Goal: Information Seeking & Learning: Learn about a topic

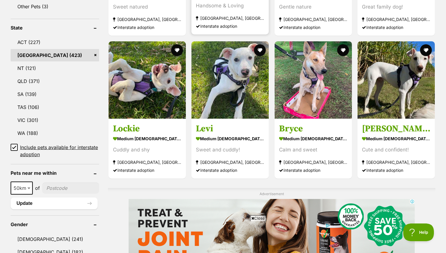
drag, startPoint x: 314, startPoint y: 103, endPoint x: 230, endPoint y: 0, distance: 132.8
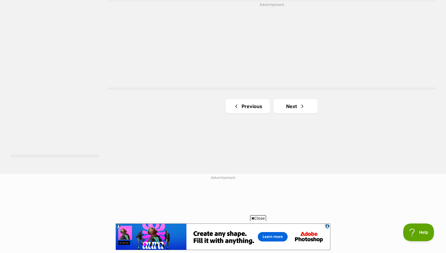
scroll to position [1084, 0]
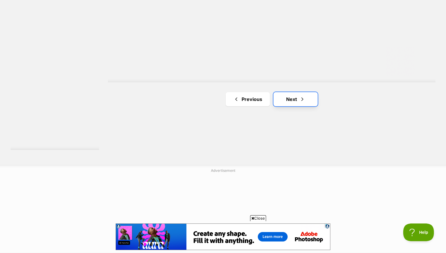
click at [290, 99] on link "Next" at bounding box center [296, 99] width 44 height 14
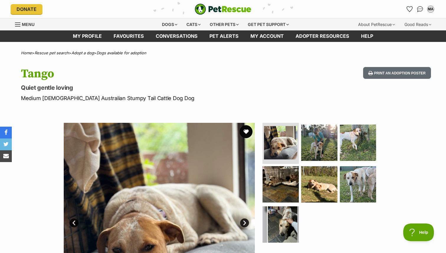
click at [247, 133] on button "favourite" at bounding box center [246, 131] width 13 height 13
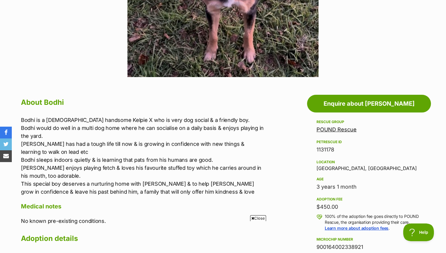
scroll to position [237, 0]
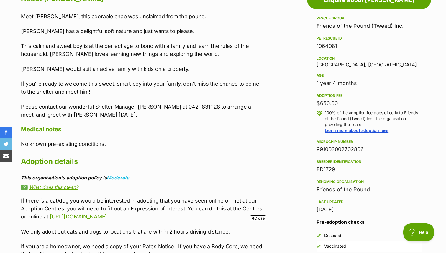
scroll to position [341, 0]
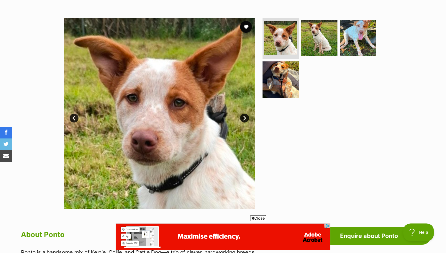
scroll to position [107, 0]
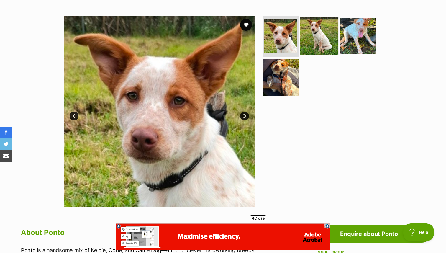
click at [329, 30] on img at bounding box center [319, 36] width 38 height 38
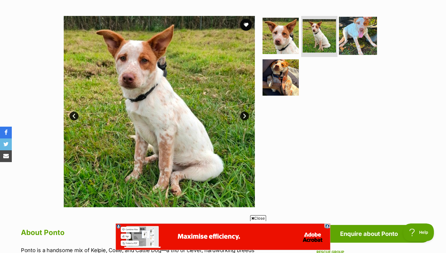
click at [356, 34] on img at bounding box center [358, 36] width 38 height 38
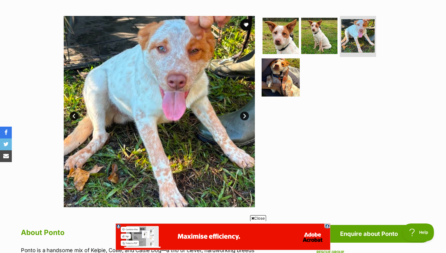
click at [285, 73] on img at bounding box center [281, 77] width 38 height 38
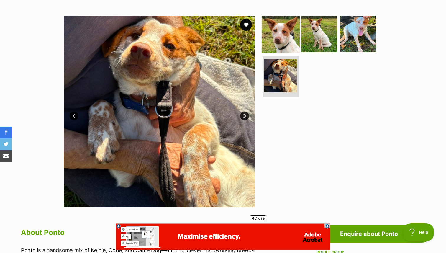
click at [287, 33] on img at bounding box center [281, 34] width 38 height 38
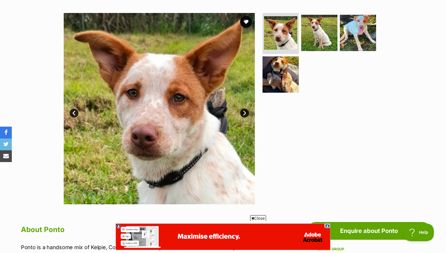
scroll to position [58, 0]
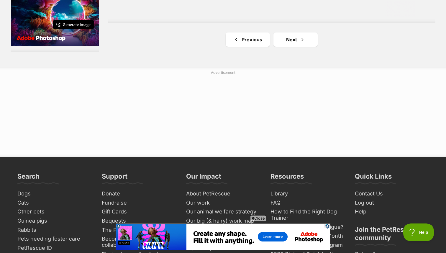
scroll to position [1149, 0]
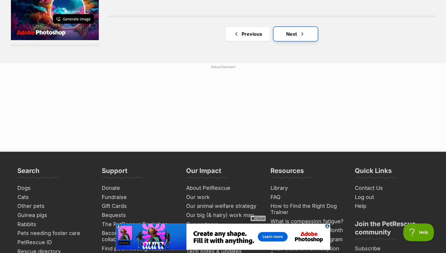
click at [289, 35] on link "Next" at bounding box center [296, 34] width 44 height 14
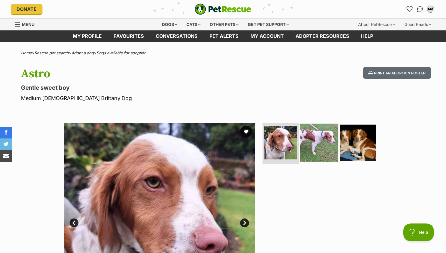
click at [318, 143] on img at bounding box center [319, 142] width 38 height 38
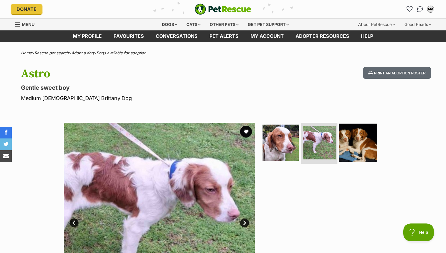
click at [362, 145] on img at bounding box center [358, 142] width 38 height 38
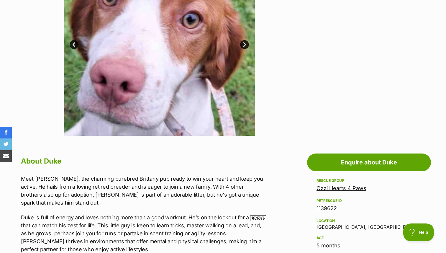
scroll to position [159, 0]
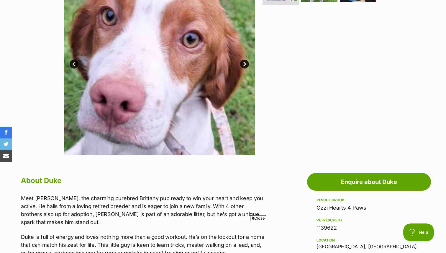
click at [245, 65] on link "Next" at bounding box center [244, 64] width 9 height 9
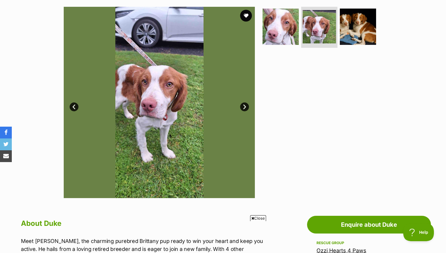
scroll to position [115, 0]
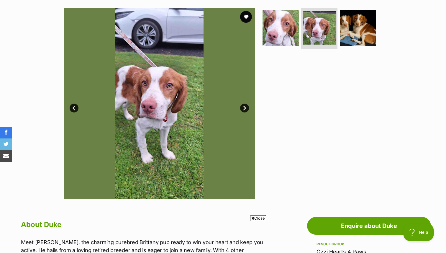
click at [245, 107] on link "Next" at bounding box center [244, 108] width 9 height 9
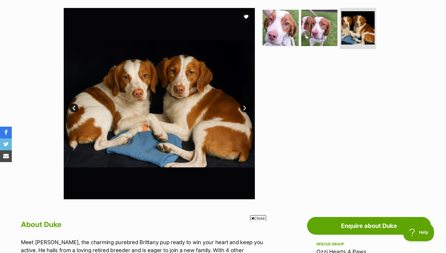
click at [245, 107] on link "Next" at bounding box center [244, 108] width 9 height 9
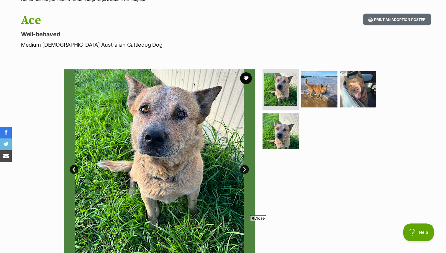
scroll to position [8, 0]
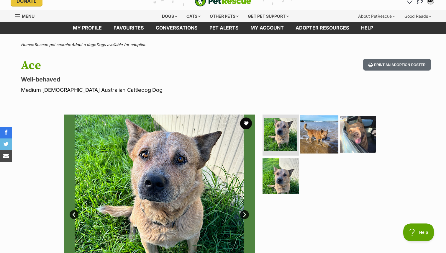
click at [318, 129] on img at bounding box center [319, 134] width 38 height 38
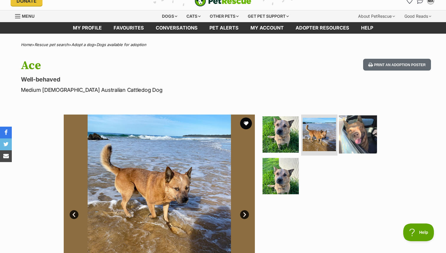
click at [352, 137] on img at bounding box center [358, 134] width 38 height 38
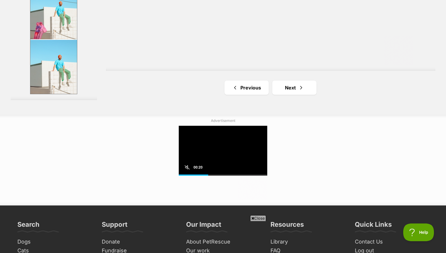
scroll to position [1136, 0]
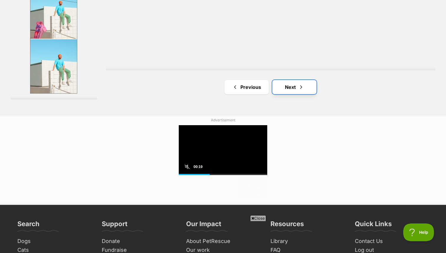
click at [303, 92] on link "Next" at bounding box center [294, 87] width 44 height 14
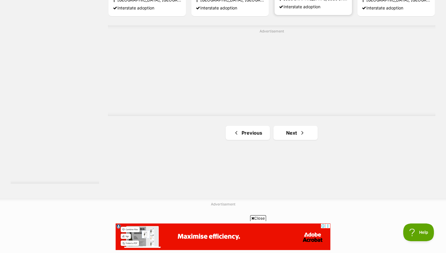
scroll to position [1051, 0]
click at [300, 130] on span "Next page" at bounding box center [303, 132] width 6 height 7
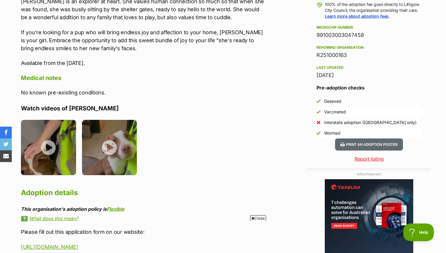
scroll to position [450, 0]
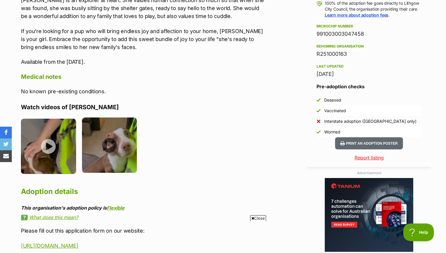
click at [110, 137] on img at bounding box center [109, 144] width 55 height 55
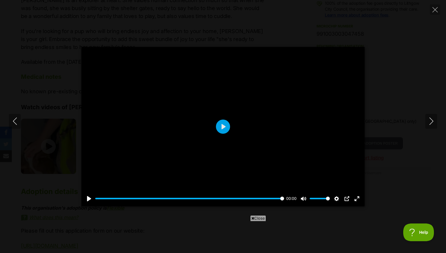
scroll to position [0, 0]
drag, startPoint x: 348, startPoint y: 103, endPoint x: 351, endPoint y: 102, distance: 3.3
click at [348, 103] on div at bounding box center [222, 126] width 283 height 159
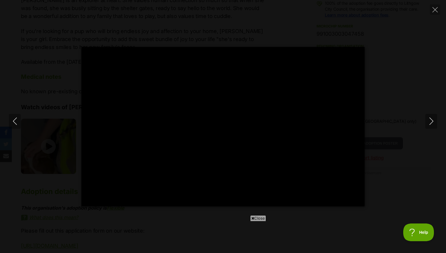
click at [387, 101] on div "Pause Play % buffered 00:00 -00:09 Unmute Mute Disable captions Enable captions…" at bounding box center [223, 126] width 446 height 159
type input "5.87"
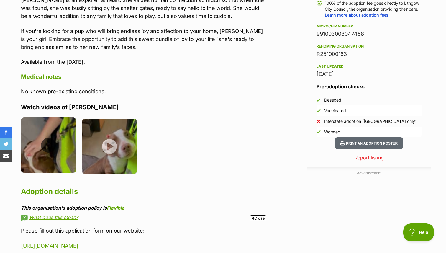
click at [48, 138] on img at bounding box center [48, 144] width 55 height 55
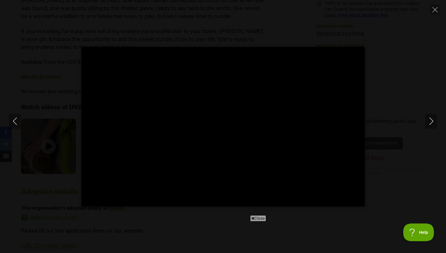
click at [409, 49] on div "Pause Play % buffered 00:00 -00:08 Unmute Mute Disable captions Enable captions…" at bounding box center [223, 126] width 446 height 159
type input "72.15"
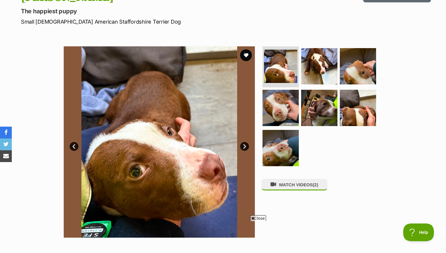
scroll to position [74, 0]
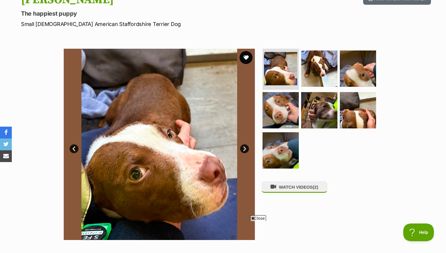
click at [247, 59] on button "favourite" at bounding box center [246, 57] width 13 height 13
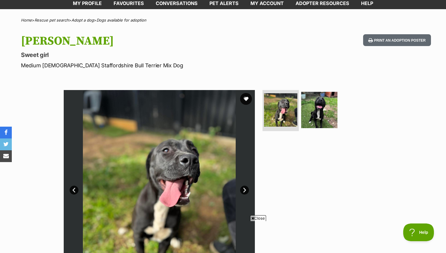
scroll to position [35, 0]
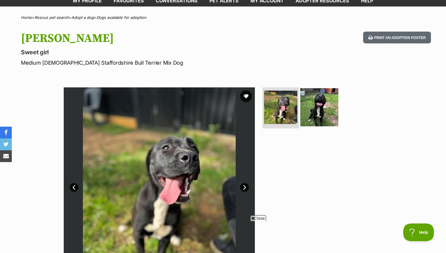
click at [318, 109] on img at bounding box center [319, 107] width 38 height 38
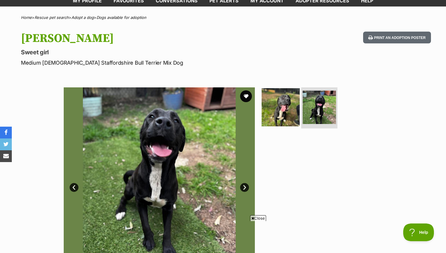
click at [279, 109] on img at bounding box center [281, 107] width 38 height 38
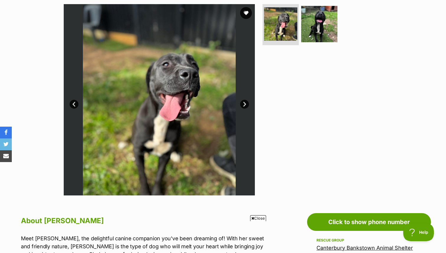
scroll to position [114, 0]
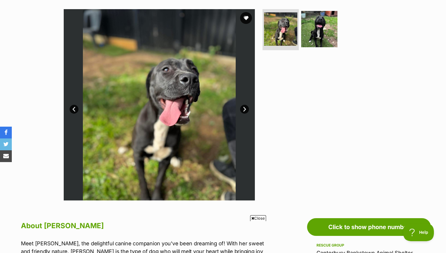
click at [244, 109] on link "Next" at bounding box center [244, 109] width 9 height 9
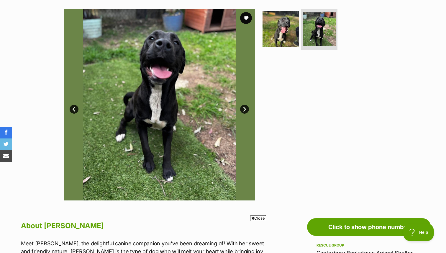
click at [244, 109] on link "Next" at bounding box center [244, 109] width 9 height 9
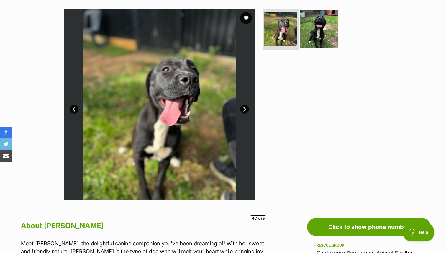
click at [328, 36] on img at bounding box center [319, 29] width 38 height 38
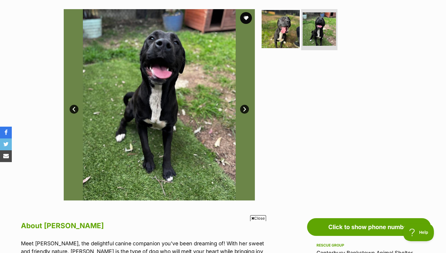
click at [290, 35] on img at bounding box center [281, 29] width 38 height 38
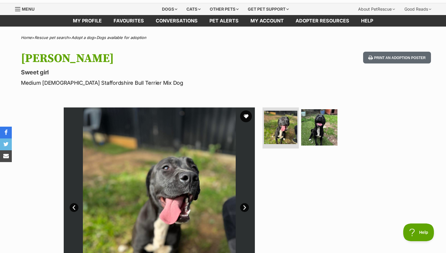
scroll to position [0, 0]
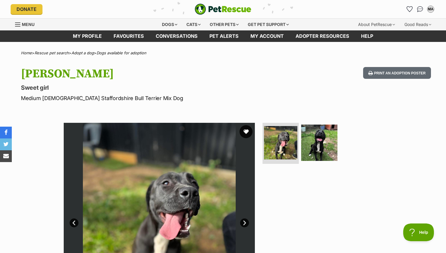
click at [248, 130] on button "favourite" at bounding box center [246, 131] width 13 height 13
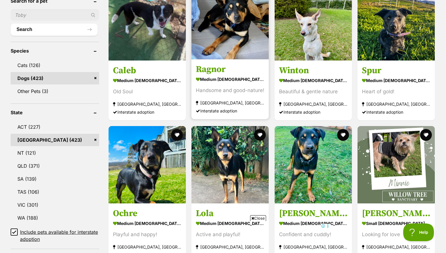
scroll to position [222, 0]
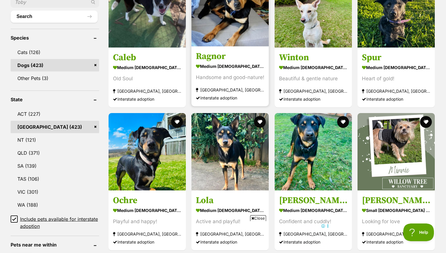
drag, startPoint x: 233, startPoint y: 36, endPoint x: 191, endPoint y: 3, distance: 53.5
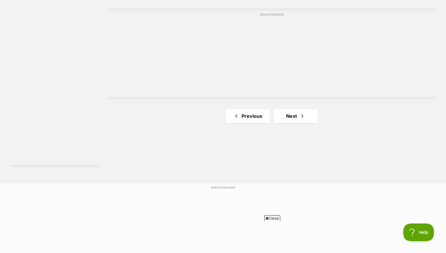
scroll to position [1071, 0]
click at [286, 112] on link "Next" at bounding box center [296, 112] width 44 height 14
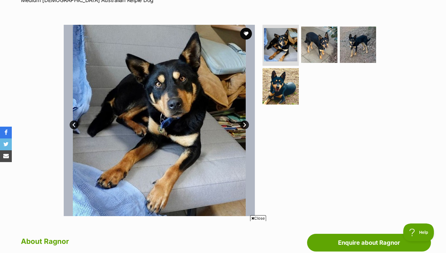
scroll to position [106, 0]
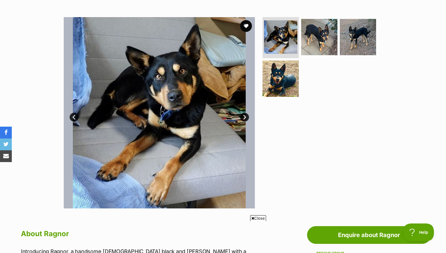
click at [246, 118] on link "Next" at bounding box center [244, 117] width 9 height 9
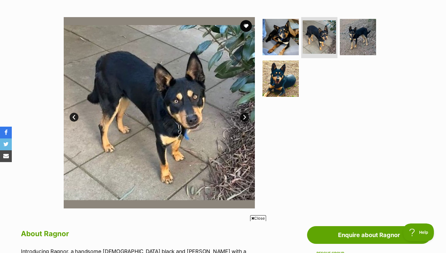
click at [246, 118] on link "Next" at bounding box center [244, 117] width 9 height 9
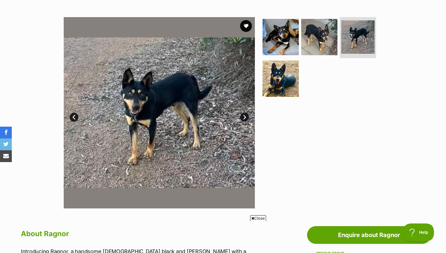
click at [246, 118] on link "Next" at bounding box center [244, 117] width 9 height 9
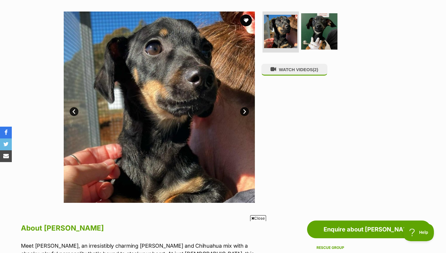
scroll to position [113, 0]
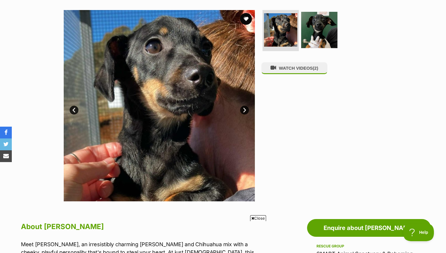
click at [244, 111] on link "Next" at bounding box center [244, 110] width 9 height 9
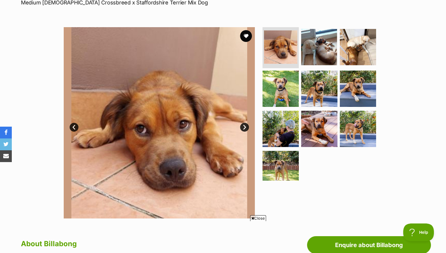
click at [245, 126] on link "Next" at bounding box center [244, 127] width 9 height 9
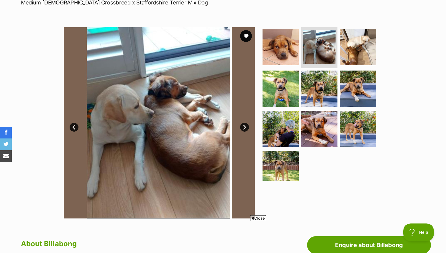
click at [245, 126] on link "Next" at bounding box center [244, 127] width 9 height 9
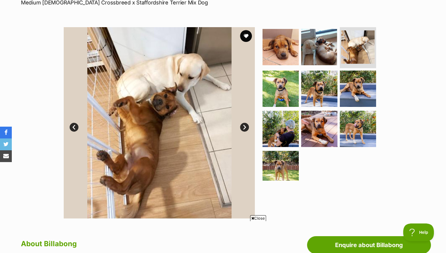
click at [245, 126] on link "Next" at bounding box center [244, 127] width 9 height 9
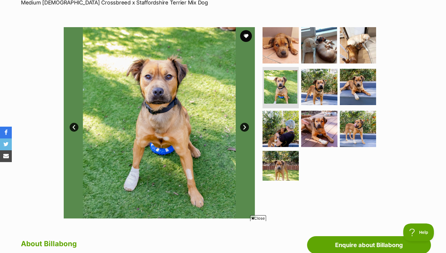
click at [245, 126] on link "Next" at bounding box center [244, 127] width 9 height 9
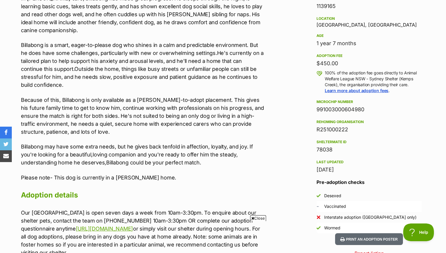
scroll to position [405, 0]
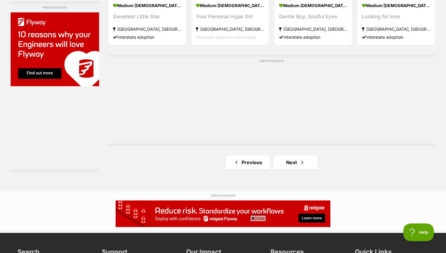
scroll to position [1062, 0]
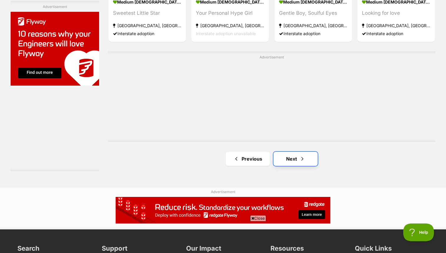
click at [290, 159] on link "Next" at bounding box center [296, 159] width 44 height 14
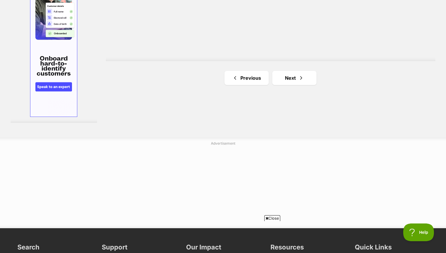
scroll to position [1130, 0]
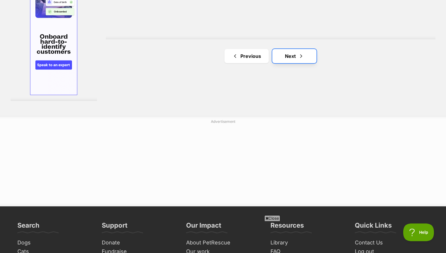
click at [282, 63] on link "Next" at bounding box center [294, 56] width 44 height 14
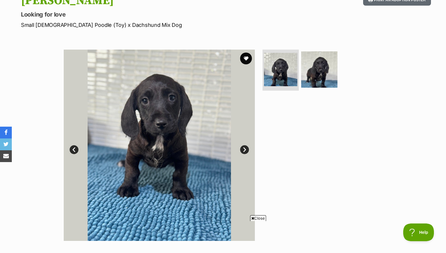
scroll to position [75, 0]
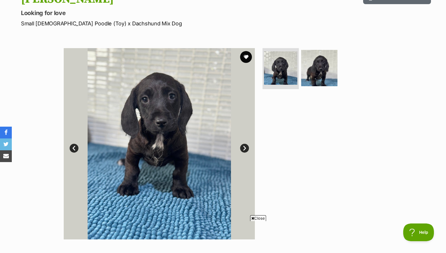
click at [245, 147] on link "Next" at bounding box center [244, 148] width 9 height 9
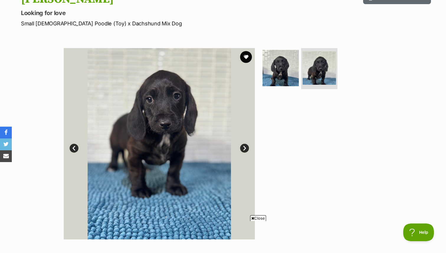
click at [245, 147] on link "Next" at bounding box center [244, 148] width 9 height 9
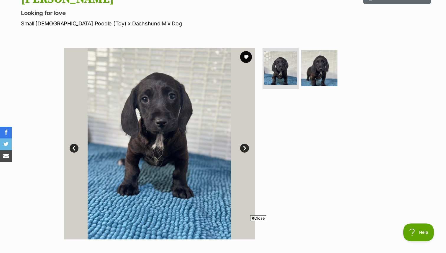
click at [245, 147] on link "Next" at bounding box center [244, 148] width 9 height 9
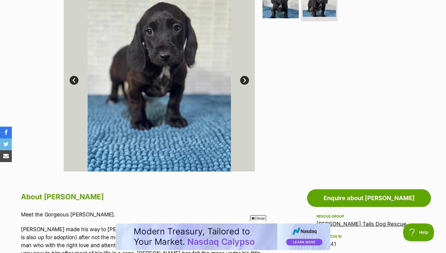
scroll to position [0, 0]
click at [246, 81] on link "Next" at bounding box center [244, 80] width 9 height 9
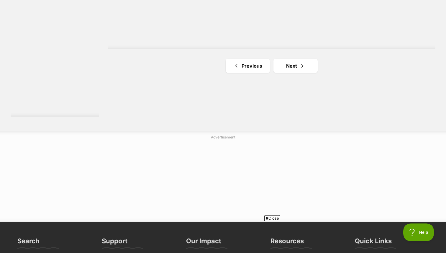
scroll to position [1118, 0]
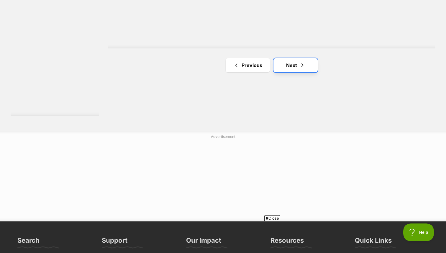
click at [294, 62] on link "Next" at bounding box center [296, 65] width 44 height 14
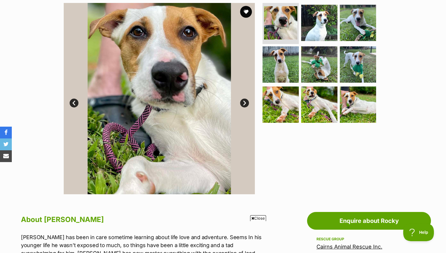
scroll to position [121, 0]
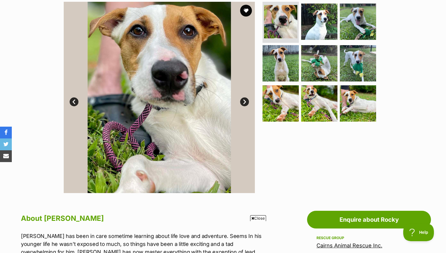
click at [244, 103] on link "Next" at bounding box center [244, 101] width 9 height 9
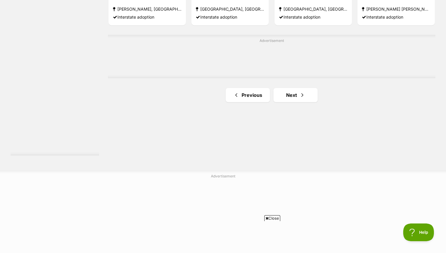
scroll to position [1079, 0]
click at [288, 101] on link "Next" at bounding box center [296, 94] width 44 height 14
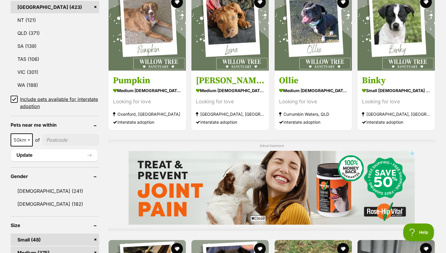
scroll to position [330, 0]
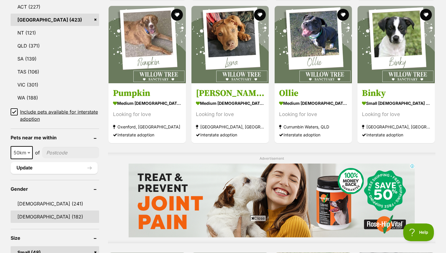
click at [35, 219] on link "[DEMOGRAPHIC_DATA] (182)" at bounding box center [55, 216] width 89 height 12
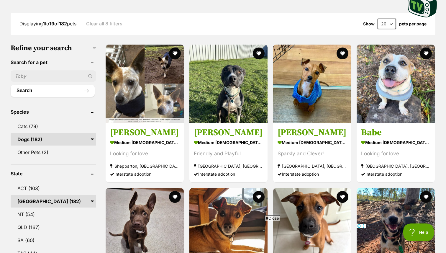
click at [387, 19] on select "20 40 60" at bounding box center [387, 24] width 19 height 11
select select "60"
click at [378, 19] on select "20 40 60" at bounding box center [387, 24] width 19 height 11
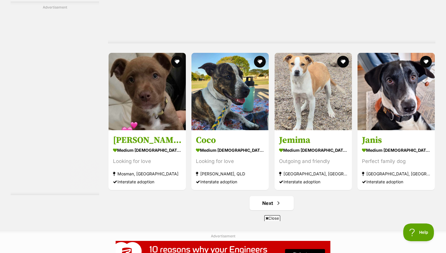
scroll to position [2998, 0]
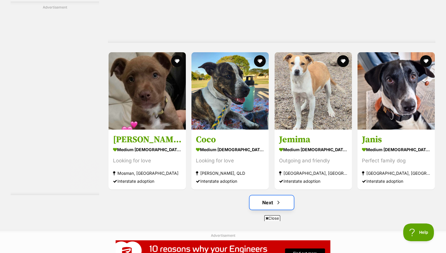
click at [284, 195] on link "Next" at bounding box center [272, 202] width 44 height 14
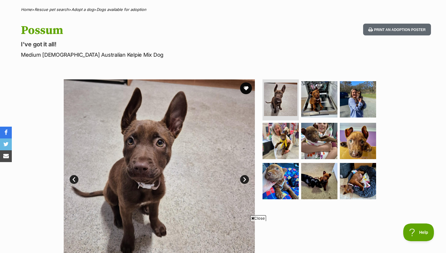
scroll to position [51, 0]
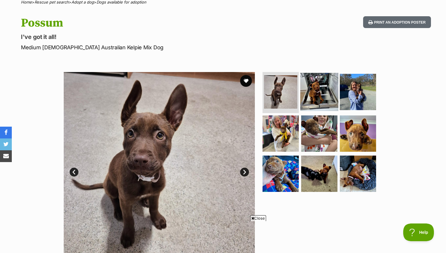
click at [321, 99] on img at bounding box center [319, 92] width 38 height 38
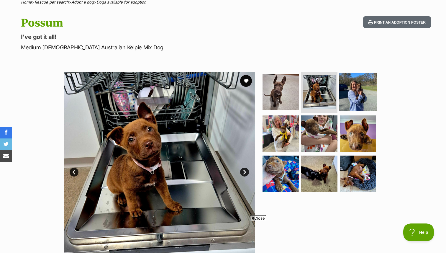
click at [353, 100] on img at bounding box center [358, 92] width 38 height 38
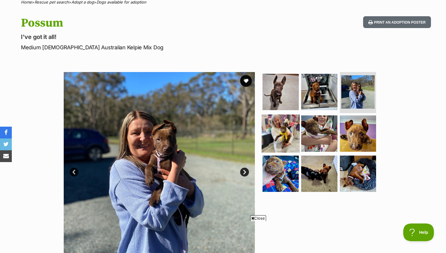
click at [268, 128] on img at bounding box center [281, 133] width 38 height 38
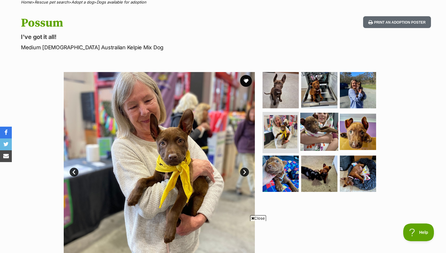
click at [317, 138] on img at bounding box center [319, 132] width 38 height 38
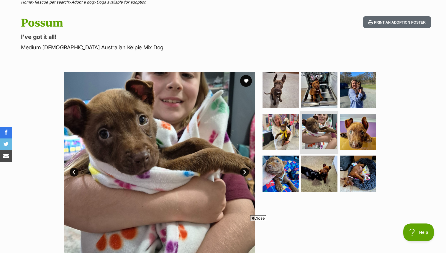
click at [313, 134] on img at bounding box center [319, 131] width 35 height 35
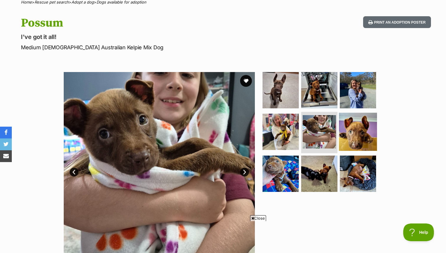
click at [359, 131] on img at bounding box center [358, 132] width 38 height 38
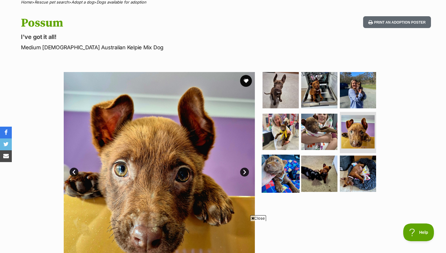
click at [291, 172] on img at bounding box center [281, 174] width 38 height 38
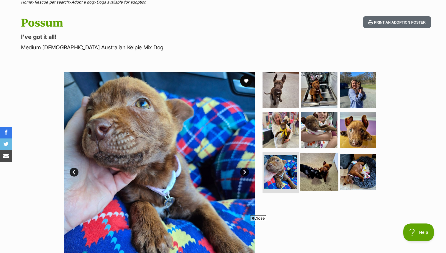
click at [316, 173] on img at bounding box center [319, 172] width 38 height 38
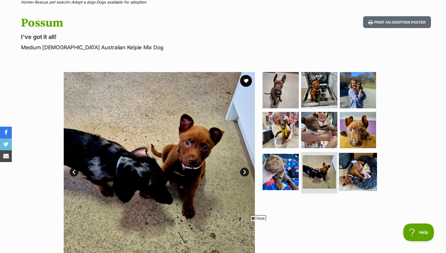
click at [349, 171] on img at bounding box center [358, 172] width 38 height 38
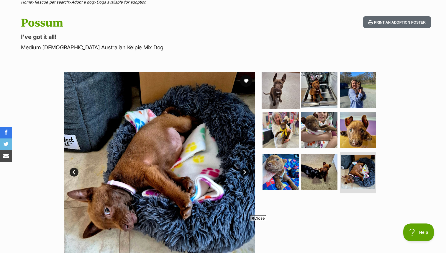
click at [279, 84] on img at bounding box center [281, 90] width 38 height 38
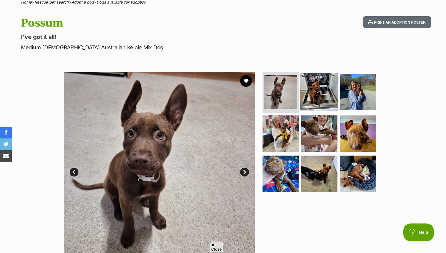
scroll to position [0, 0]
click at [318, 96] on img at bounding box center [319, 92] width 38 height 38
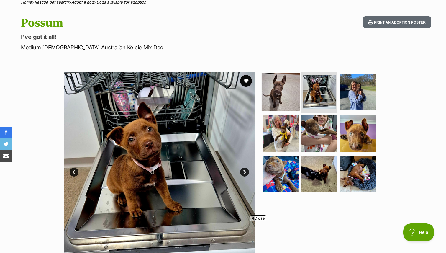
click at [284, 101] on img at bounding box center [281, 92] width 38 height 38
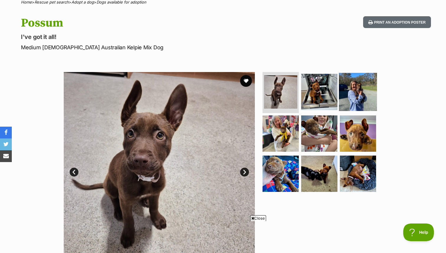
click at [357, 95] on img at bounding box center [358, 92] width 38 height 38
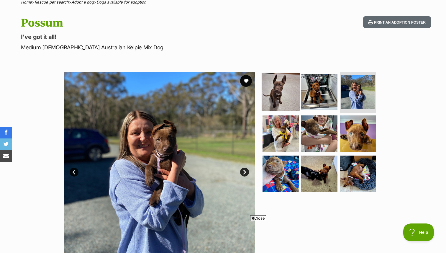
click at [282, 99] on img at bounding box center [281, 92] width 38 height 38
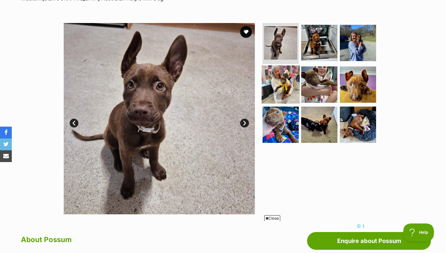
scroll to position [99, 0]
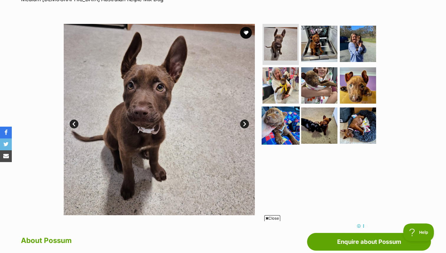
click at [284, 128] on img at bounding box center [281, 126] width 38 height 38
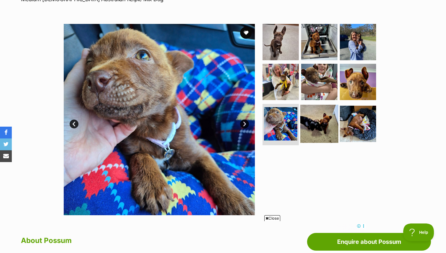
click at [314, 128] on img at bounding box center [319, 124] width 38 height 38
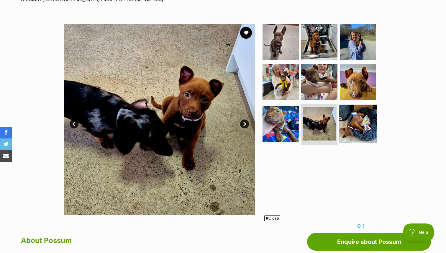
click at [350, 125] on img at bounding box center [358, 124] width 38 height 38
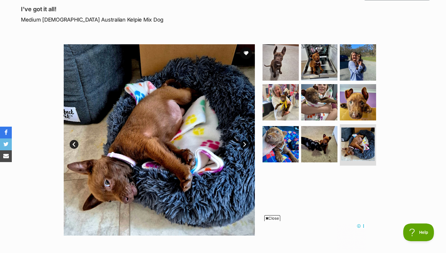
scroll to position [67, 0]
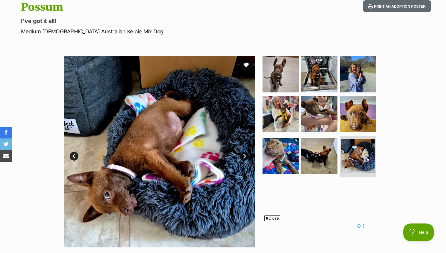
click at [247, 65] on button "favourite" at bounding box center [246, 64] width 13 height 13
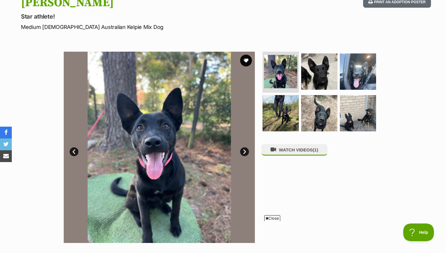
scroll to position [56, 0]
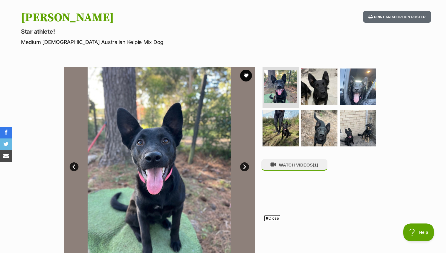
click at [245, 167] on link "Next" at bounding box center [244, 166] width 9 height 9
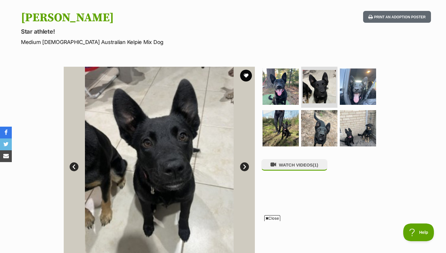
click at [245, 167] on link "Next" at bounding box center [244, 166] width 9 height 9
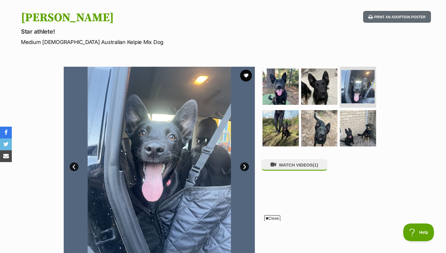
click at [245, 167] on link "Next" at bounding box center [244, 166] width 9 height 9
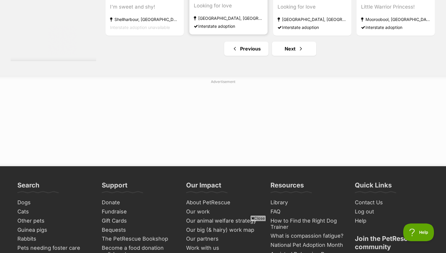
scroll to position [3145, 0]
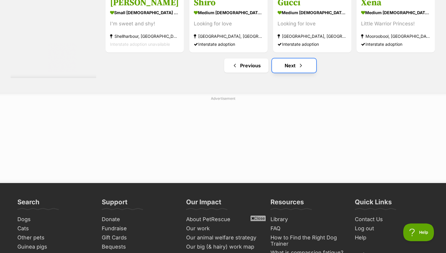
click at [281, 59] on link "Next" at bounding box center [294, 65] width 44 height 14
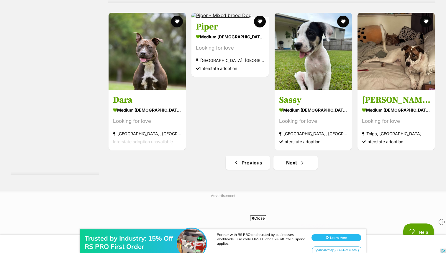
scroll to position [3076, 0]
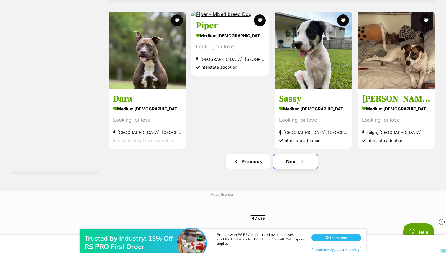
click at [295, 154] on link "Next" at bounding box center [296, 161] width 44 height 14
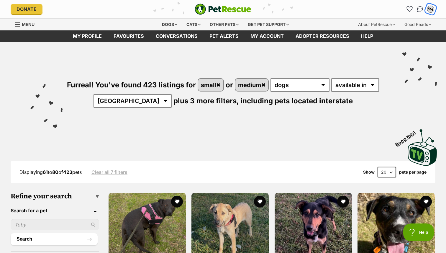
click at [431, 10] on div "MA" at bounding box center [431, 9] width 8 height 8
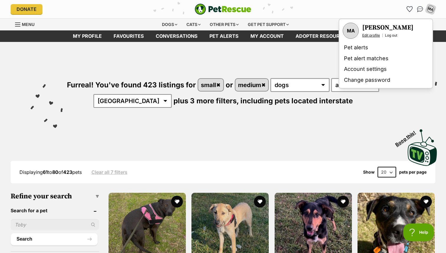
click at [373, 35] on link "Edit profile" at bounding box center [371, 35] width 18 height 5
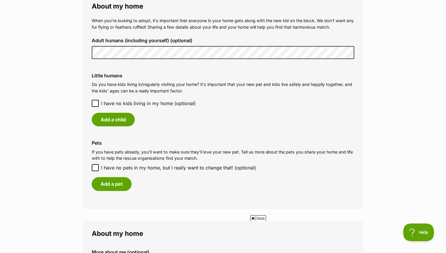
scroll to position [440, 0]
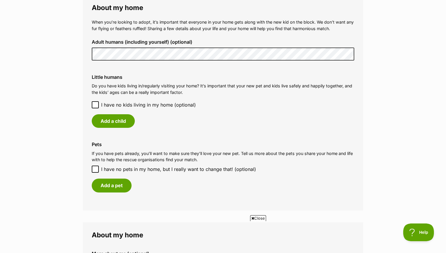
click at [71, 55] on main "My adopter profile Why do I need an adopter profile? Your adopter profile will …" at bounding box center [223, 16] width 446 height 829
click at [99, 73] on div "Little humans Do you have kids living in/regularly visiting your home? It’s imp…" at bounding box center [223, 101] width 272 height 63
click at [94, 104] on icon at bounding box center [95, 105] width 4 height 4
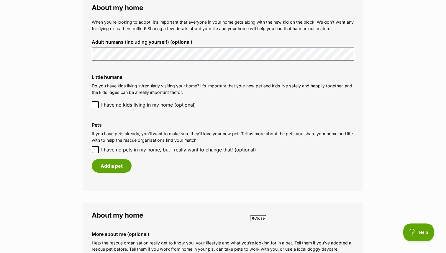
click at [96, 103] on icon at bounding box center [95, 105] width 4 height 4
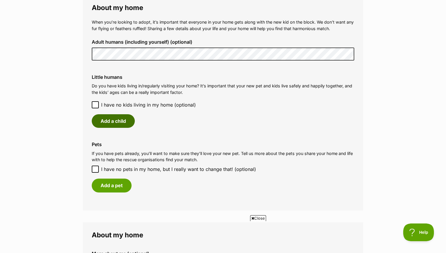
click at [115, 121] on button "Add a child" at bounding box center [113, 121] width 43 height 14
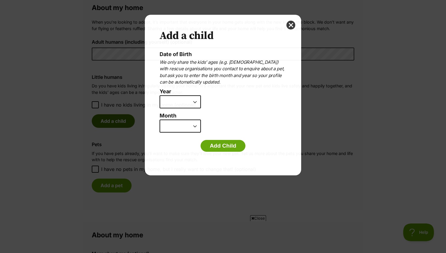
scroll to position [0, 0]
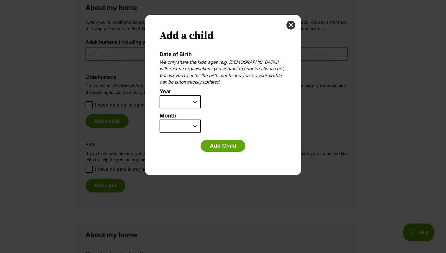
click at [184, 103] on select "2025 2024 2023 2022 2021 2020 2019 2018 2017 2016 2015 2014 2013 2012 2011 2010…" at bounding box center [180, 101] width 41 height 13
select select "2022"
click at [160, 95] on select "2025 2024 2023 2022 2021 2020 2019 2018 2017 2016 2015 2014 2013 2012 2011 2010…" at bounding box center [180, 101] width 41 height 13
click at [220, 147] on button "Add Child" at bounding box center [223, 146] width 45 height 12
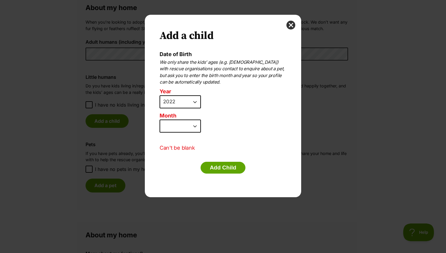
click at [179, 128] on select "January February March April May June July August September October November De…" at bounding box center [180, 126] width 41 height 13
click at [160, 120] on select "January February March April May June July August September October November De…" at bounding box center [180, 126] width 41 height 13
click at [181, 125] on select "January February March April May June July August September October November De…" at bounding box center [180, 126] width 41 height 13
select select "9"
click at [160, 120] on select "January February March April May June July August September October November De…" at bounding box center [180, 126] width 41 height 13
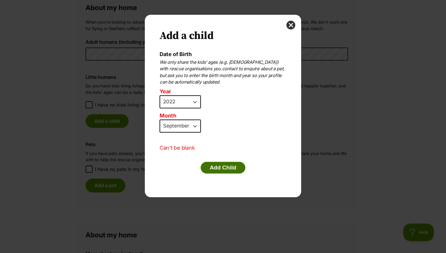
click at [217, 167] on button "Add Child" at bounding box center [223, 168] width 45 height 12
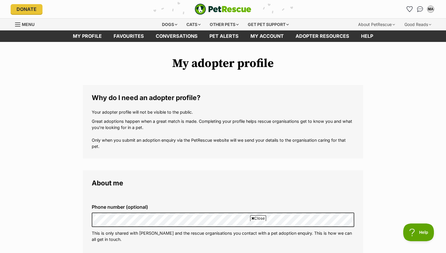
scroll to position [440, 0]
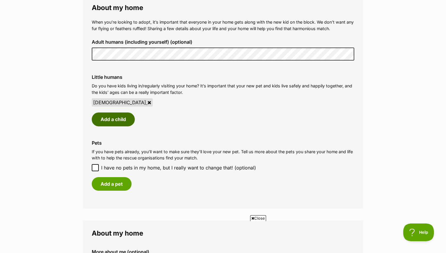
click at [115, 122] on button "Add a child" at bounding box center [113, 119] width 43 height 14
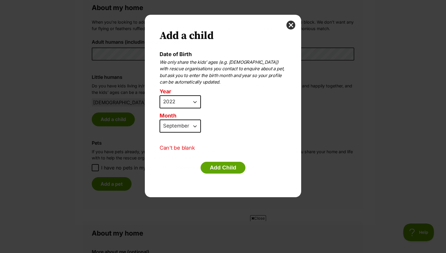
scroll to position [0, 0]
click at [182, 103] on select "2025 2024 2023 2022 2021 2020 2019 2018 2017 2016 2015 2014 2013 2012 2011 2010…" at bounding box center [180, 101] width 41 height 13
select select "2024"
click at [160, 95] on select "2025 2024 2023 2022 2021 2020 2019 2018 2017 2016 2015 2014 2013 2012 2011 2010…" at bounding box center [180, 101] width 41 height 13
click at [173, 127] on select "January February March April May June July August September October November De…" at bounding box center [180, 126] width 41 height 13
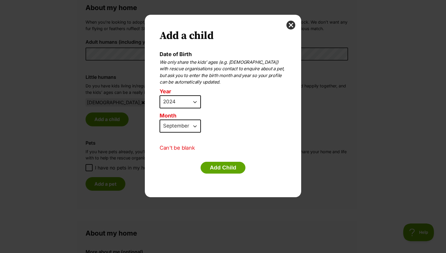
select select "7"
click at [160, 120] on select "January February March April May June July August September October November De…" at bounding box center [180, 126] width 41 height 13
click at [222, 167] on button "Add Child" at bounding box center [223, 168] width 45 height 12
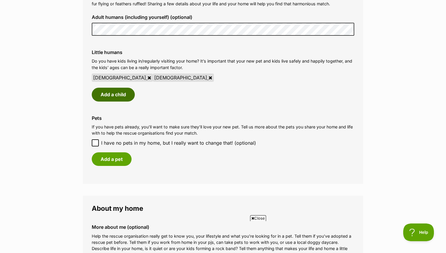
scroll to position [465, 0]
click at [93, 142] on icon at bounding box center [95, 142] width 4 height 4
click at [93, 142] on input "I have no pets in my home, but I really want to change that! (optional)" at bounding box center [95, 142] width 7 height 7
checkbox input "true"
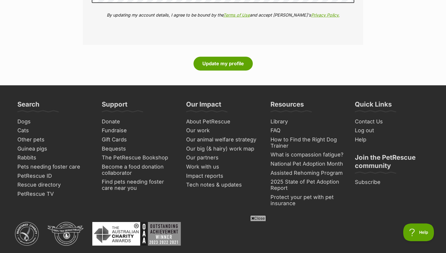
scroll to position [767, 0]
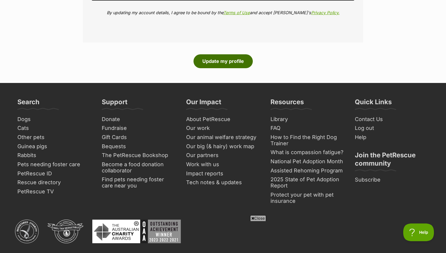
click at [208, 60] on button "Update my profile" at bounding box center [223, 61] width 59 height 14
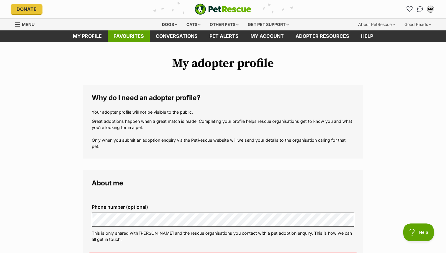
click at [130, 40] on link "Favourites" at bounding box center [129, 36] width 42 height 12
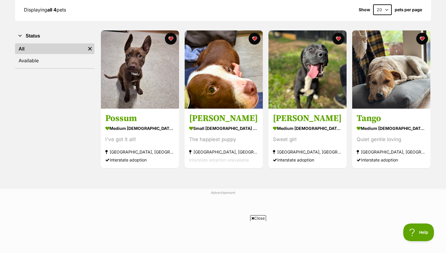
drag, startPoint x: 369, startPoint y: 78, endPoint x: 199, endPoint y: 1, distance: 186.9
click at [0, 0] on div "Displaying all 4 pets Show 20 40 60 pets per page Visit PetRescue TV (external …" at bounding box center [223, 84] width 446 height 206
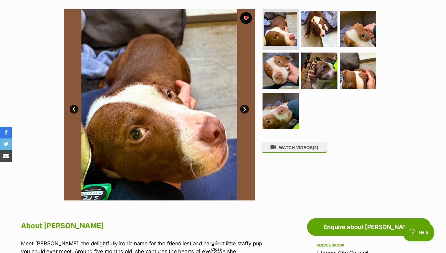
click at [244, 106] on link "Next" at bounding box center [244, 109] width 9 height 9
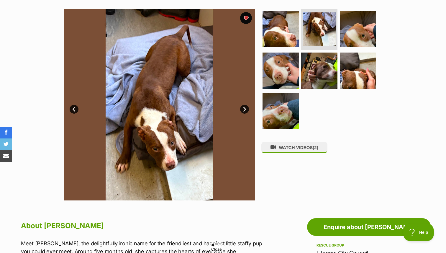
click at [244, 108] on link "Next" at bounding box center [244, 109] width 9 height 9
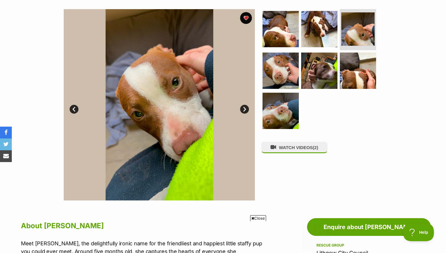
click at [244, 108] on link "Next" at bounding box center [244, 109] width 9 height 9
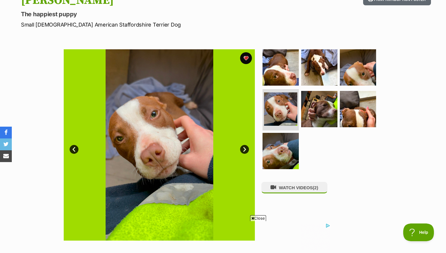
scroll to position [75, 0]
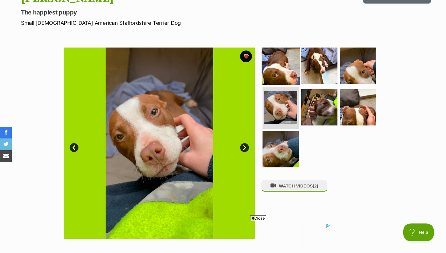
click at [289, 68] on img at bounding box center [281, 65] width 38 height 38
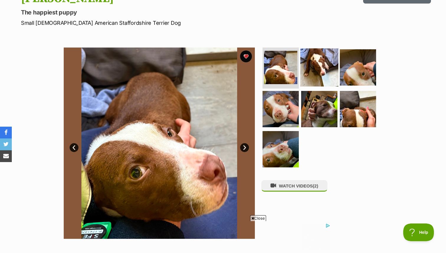
click at [320, 72] on img at bounding box center [319, 67] width 38 height 38
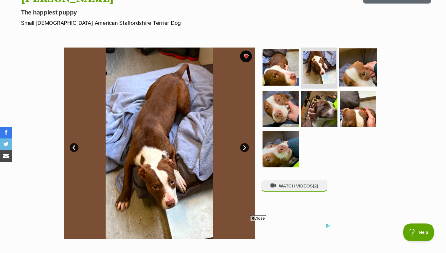
click at [362, 77] on img at bounding box center [358, 67] width 38 height 38
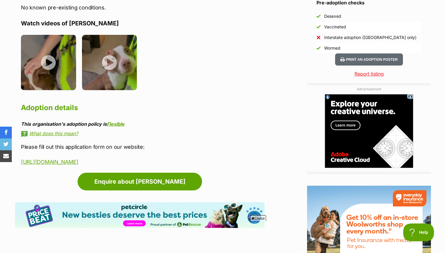
scroll to position [534, 0]
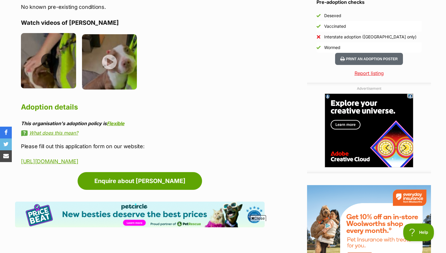
click at [50, 54] on img at bounding box center [48, 60] width 55 height 55
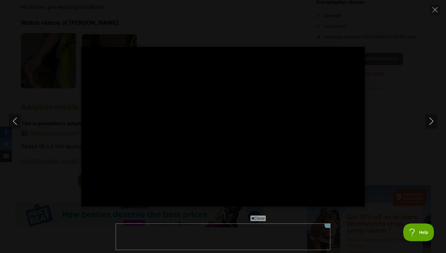
scroll to position [0, 0]
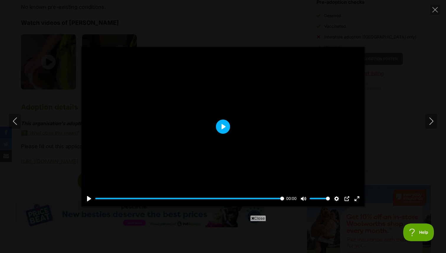
click at [220, 128] on button "Play" at bounding box center [223, 127] width 14 height 14
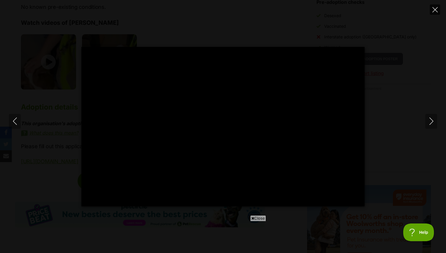
click at [436, 9] on icon "Close" at bounding box center [435, 9] width 5 height 5
type input "43.8"
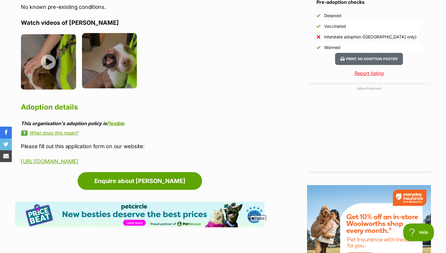
click at [111, 52] on img at bounding box center [109, 60] width 55 height 55
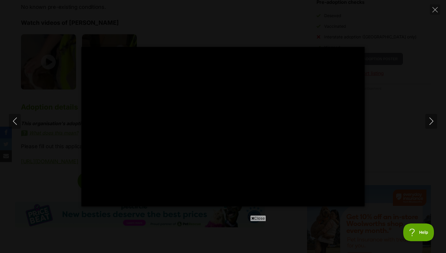
type input "100"
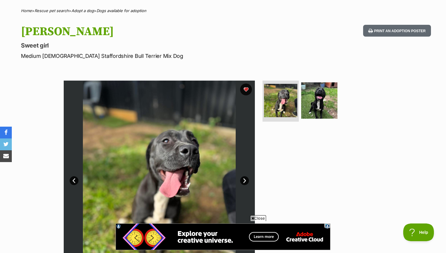
scroll to position [51, 0]
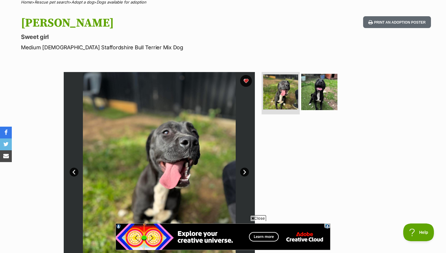
click at [285, 99] on img at bounding box center [280, 91] width 35 height 35
click at [319, 96] on img at bounding box center [319, 92] width 38 height 38
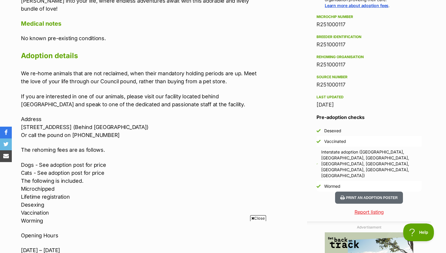
scroll to position [0, 0]
drag, startPoint x: 114, startPoint y: 120, endPoint x: 184, endPoint y: 120, distance: 69.9
click at [184, 120] on p "Address [STREET_ADDRESS][GEOGRAPHIC_DATA]) Or call the pound on [PHONE_NUMBER]" at bounding box center [143, 127] width 244 height 24
drag, startPoint x: 186, startPoint y: 120, endPoint x: 126, endPoint y: 118, distance: 59.3
click at [126, 118] on p "Address [STREET_ADDRESS][GEOGRAPHIC_DATA]) Or call the pound on [PHONE_NUMBER]" at bounding box center [143, 127] width 244 height 24
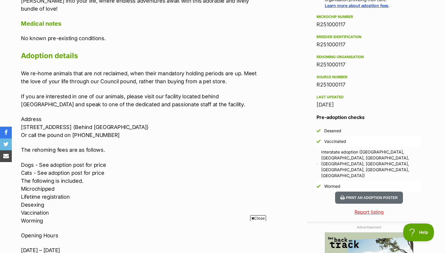
click at [116, 120] on p "Address [STREET_ADDRESS][GEOGRAPHIC_DATA]) Or call the pound on [PHONE_NUMBER]" at bounding box center [143, 127] width 244 height 24
drag, startPoint x: 114, startPoint y: 119, endPoint x: 186, endPoint y: 119, distance: 71.7
click at [186, 119] on p "Address [STREET_ADDRESS][GEOGRAPHIC_DATA]) Or call the pound on [PHONE_NUMBER]" at bounding box center [143, 127] width 244 height 24
copy p "[GEOGRAPHIC_DATA]"
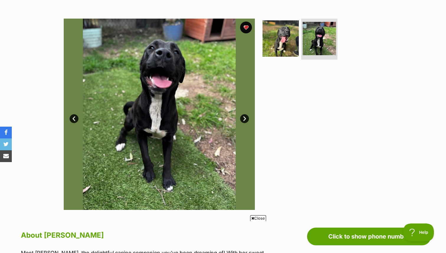
scroll to position [129, 0]
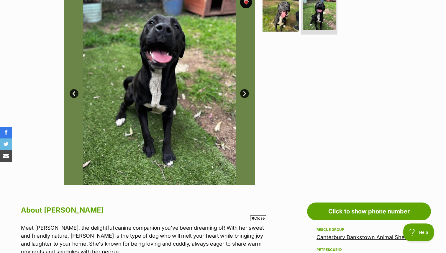
click at [245, 93] on link "Next" at bounding box center [244, 93] width 9 height 9
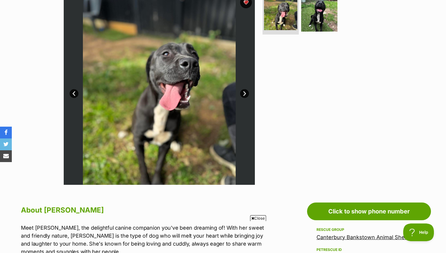
click at [73, 93] on link "Prev" at bounding box center [74, 93] width 9 height 9
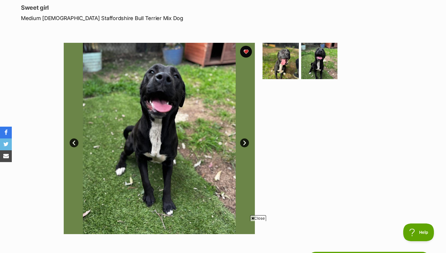
scroll to position [117, 0]
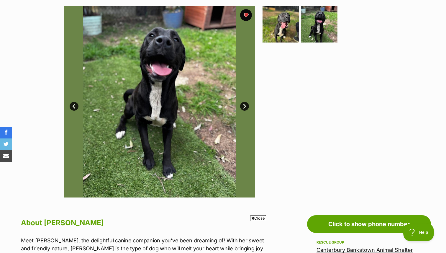
click at [244, 108] on link "Next" at bounding box center [244, 106] width 9 height 9
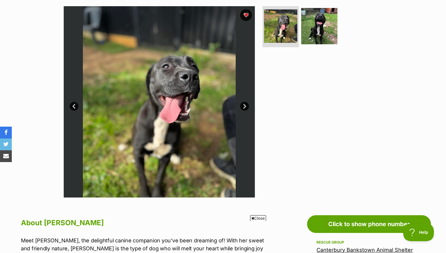
click at [244, 108] on link "Next" at bounding box center [244, 106] width 9 height 9
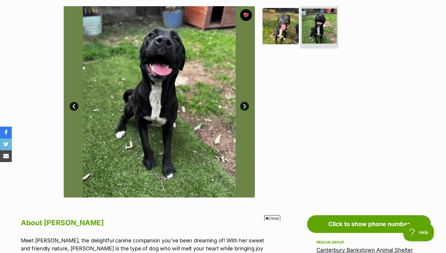
scroll to position [0, 0]
click at [320, 22] on img at bounding box center [319, 26] width 35 height 35
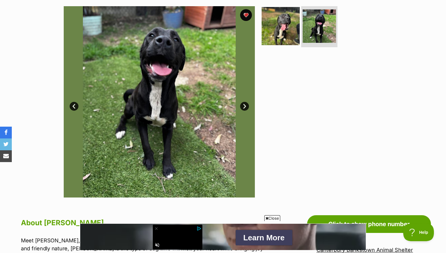
click at [287, 29] on img at bounding box center [281, 26] width 38 height 38
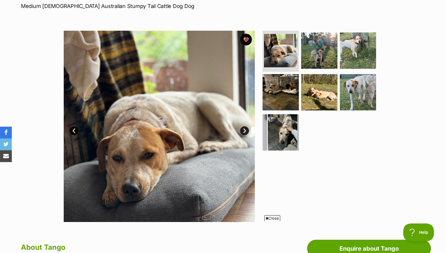
scroll to position [97, 0]
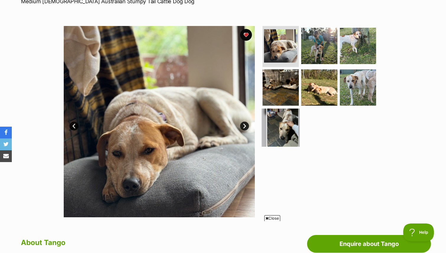
click at [277, 122] on img at bounding box center [281, 128] width 38 height 38
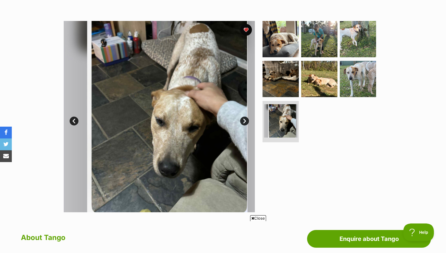
scroll to position [97, 0]
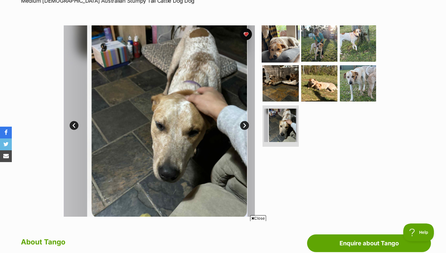
click at [277, 50] on img at bounding box center [281, 43] width 38 height 38
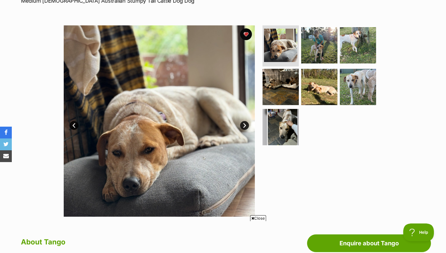
click at [244, 123] on link "Next" at bounding box center [244, 125] width 9 height 9
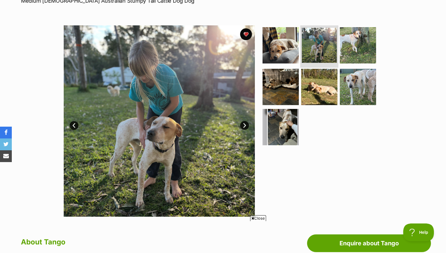
click at [312, 48] on img at bounding box center [319, 45] width 35 height 35
click at [362, 46] on img at bounding box center [358, 45] width 38 height 38
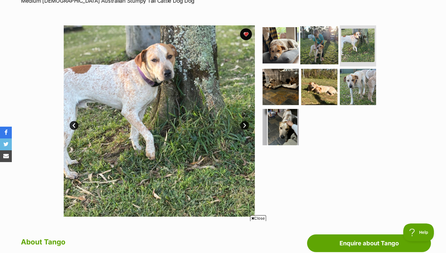
click at [331, 52] on img at bounding box center [319, 45] width 38 height 38
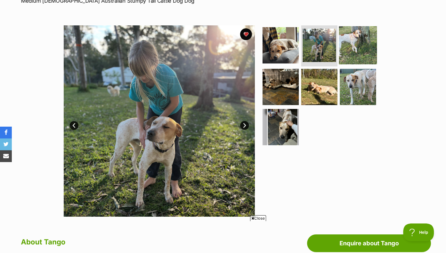
click at [355, 50] on img at bounding box center [358, 45] width 38 height 38
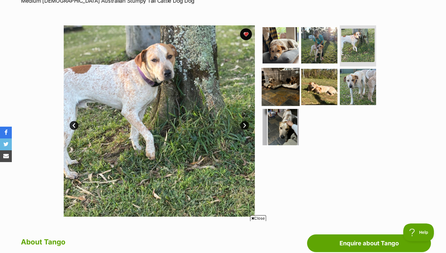
click at [284, 88] on img at bounding box center [281, 87] width 38 height 38
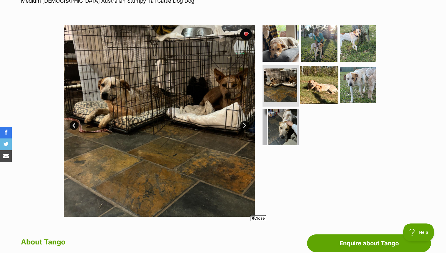
click at [323, 86] on img at bounding box center [319, 85] width 38 height 38
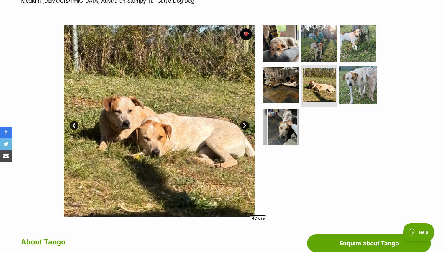
click at [360, 84] on img at bounding box center [358, 85] width 38 height 38
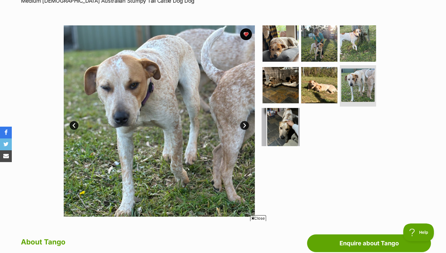
click at [283, 120] on img at bounding box center [281, 127] width 38 height 38
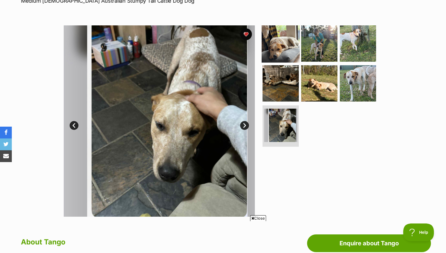
click at [279, 53] on img at bounding box center [281, 43] width 38 height 38
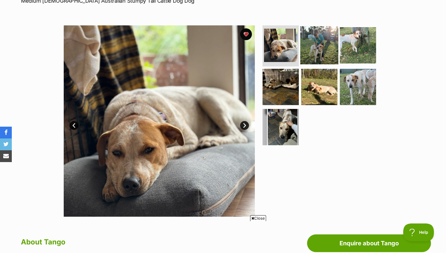
click at [310, 53] on img at bounding box center [319, 45] width 38 height 38
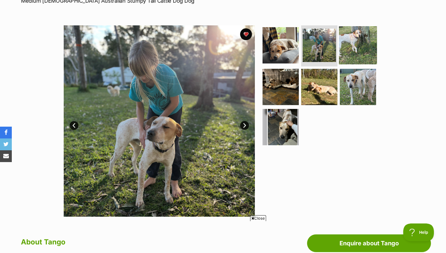
click at [352, 48] on img at bounding box center [358, 45] width 38 height 38
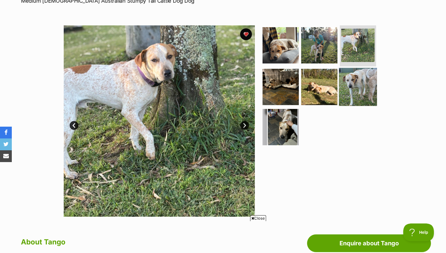
click at [355, 80] on img at bounding box center [358, 87] width 38 height 38
